Goal: Find specific page/section: Find specific page/section

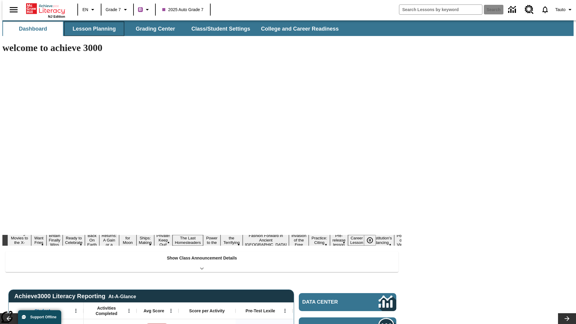
click at [92, 29] on button "Lesson Planning" at bounding box center [94, 29] width 60 height 14
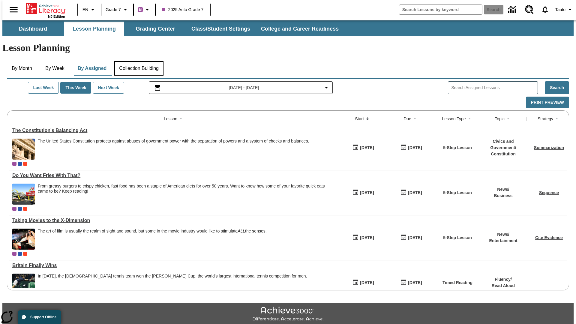
click at [139, 61] on button "Collection Building" at bounding box center [138, 68] width 49 height 14
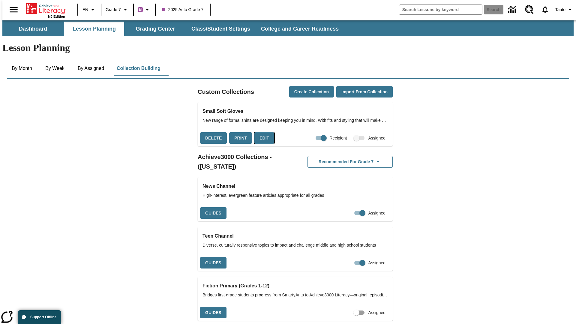
click at [262, 132] on button "Edit" at bounding box center [265, 138] width 20 height 12
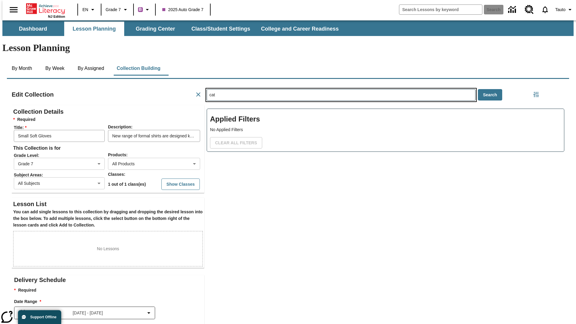
scroll to position [0, 0]
type input "cat"
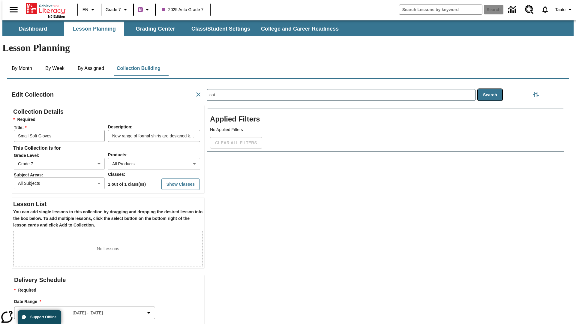
click at [491, 89] on button "Search" at bounding box center [490, 95] width 24 height 12
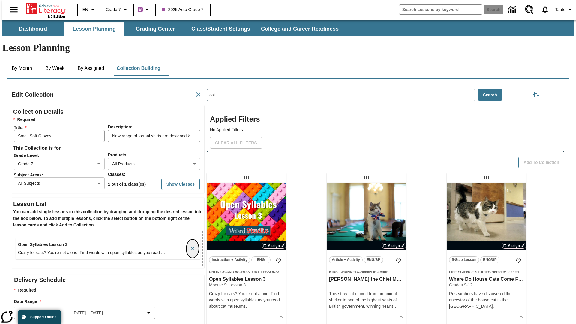
click at [191, 247] on icon "Remove a lesson" at bounding box center [193, 249] width 4 height 4
